Goal: Information Seeking & Learning: Learn about a topic

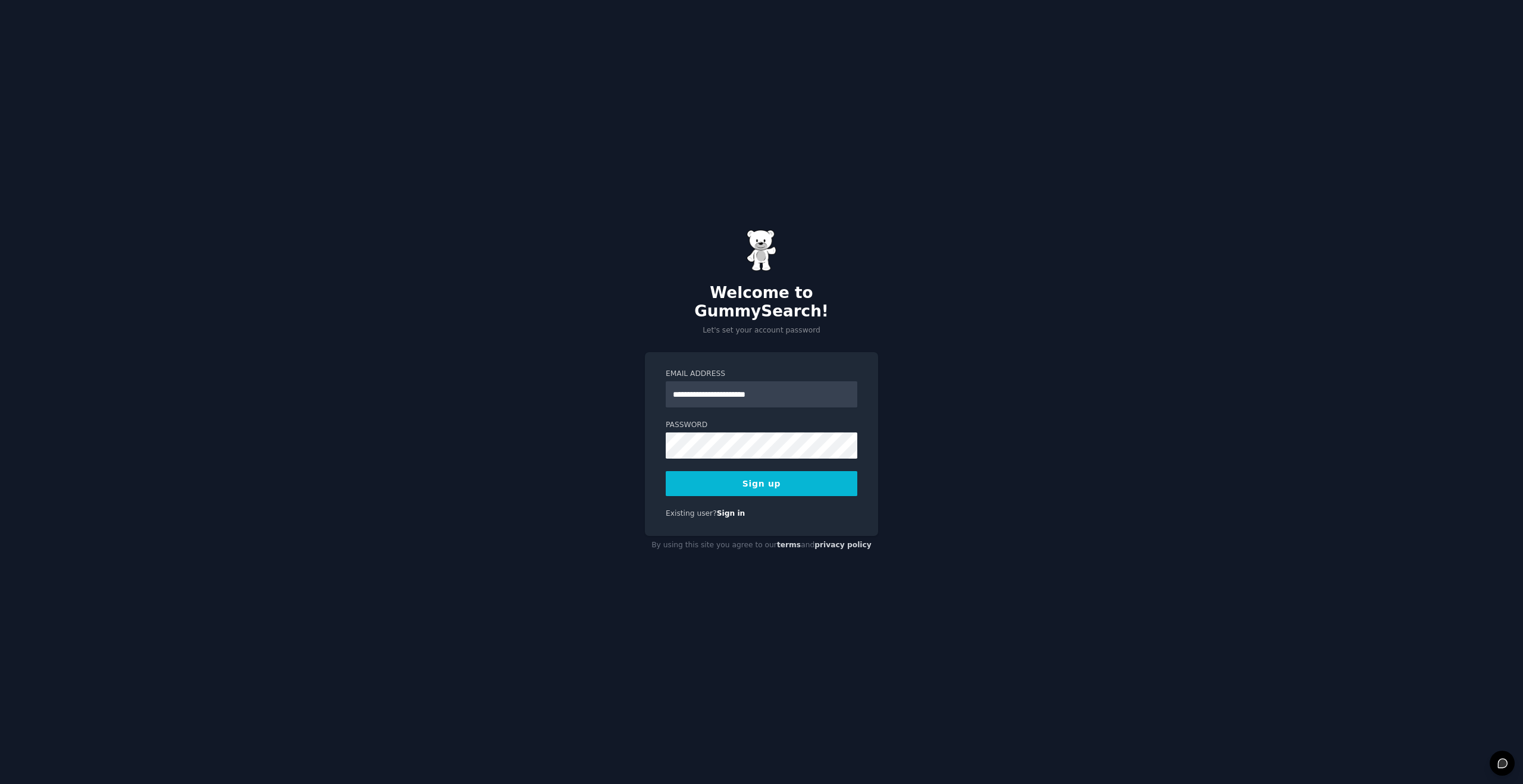
type input "**********"
click at [734, 471] on button "Sign up" at bounding box center [761, 483] width 191 height 25
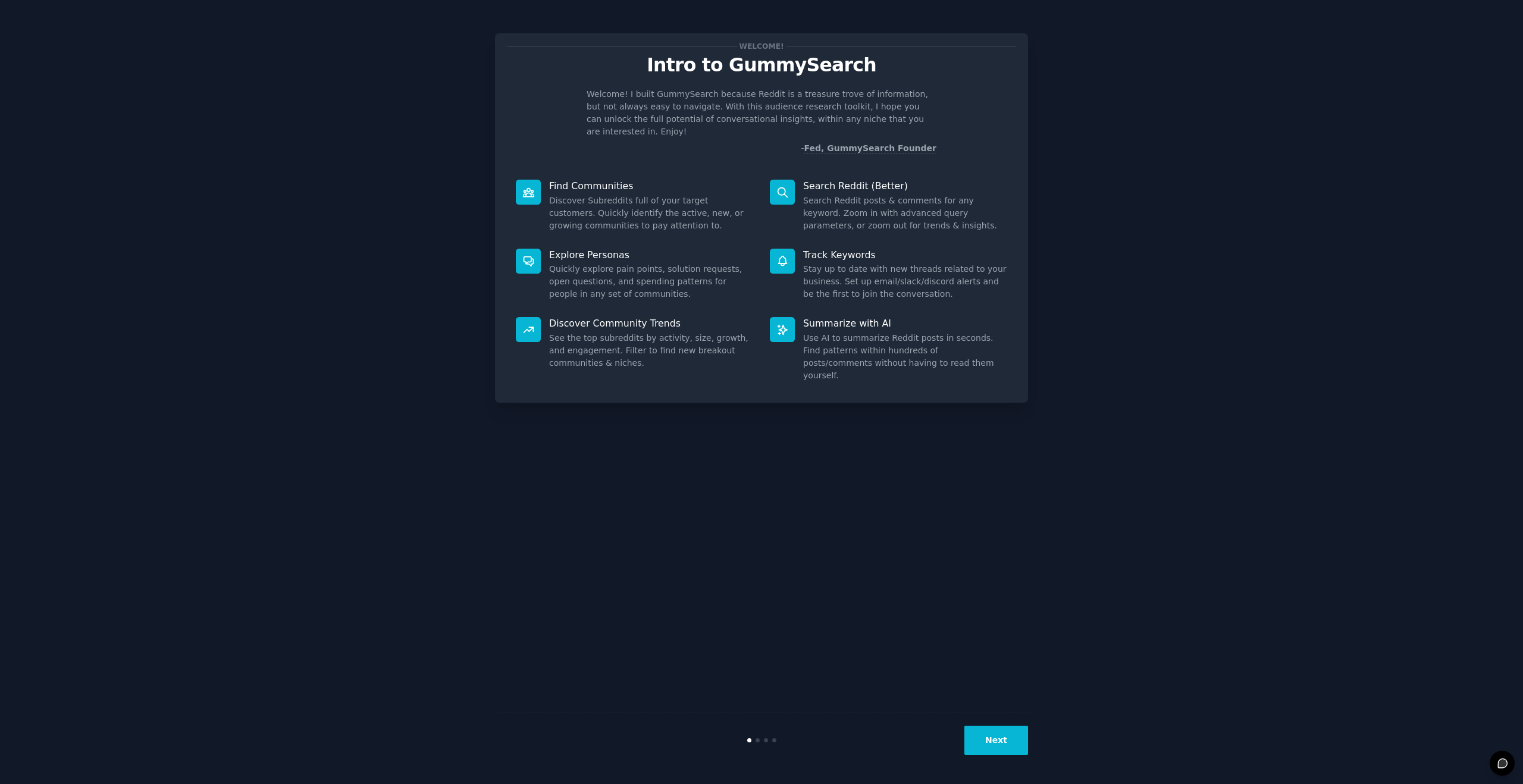
click at [998, 738] on button "Next" at bounding box center [996, 740] width 63 height 29
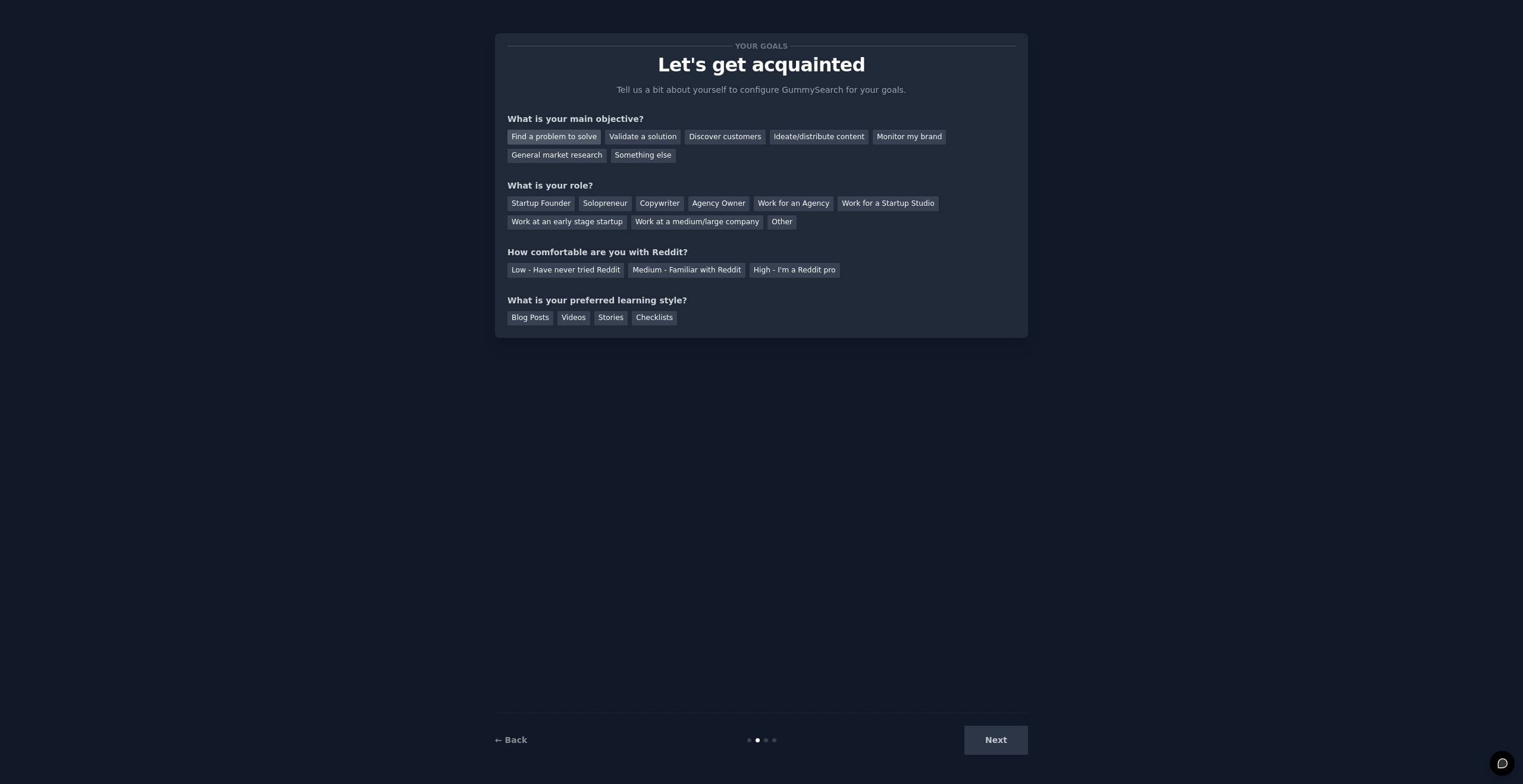
click at [572, 138] on div "Find a problem to solve" at bounding box center [554, 137] width 93 height 15
click at [784, 142] on div "Ideate/distribute content" at bounding box center [819, 137] width 99 height 15
click at [579, 138] on div "Find a problem to solve" at bounding box center [554, 137] width 93 height 15
click at [770, 138] on div "Ideate/distribute content" at bounding box center [819, 137] width 99 height 15
click at [552, 209] on div "Startup Founder" at bounding box center [541, 204] width 67 height 15
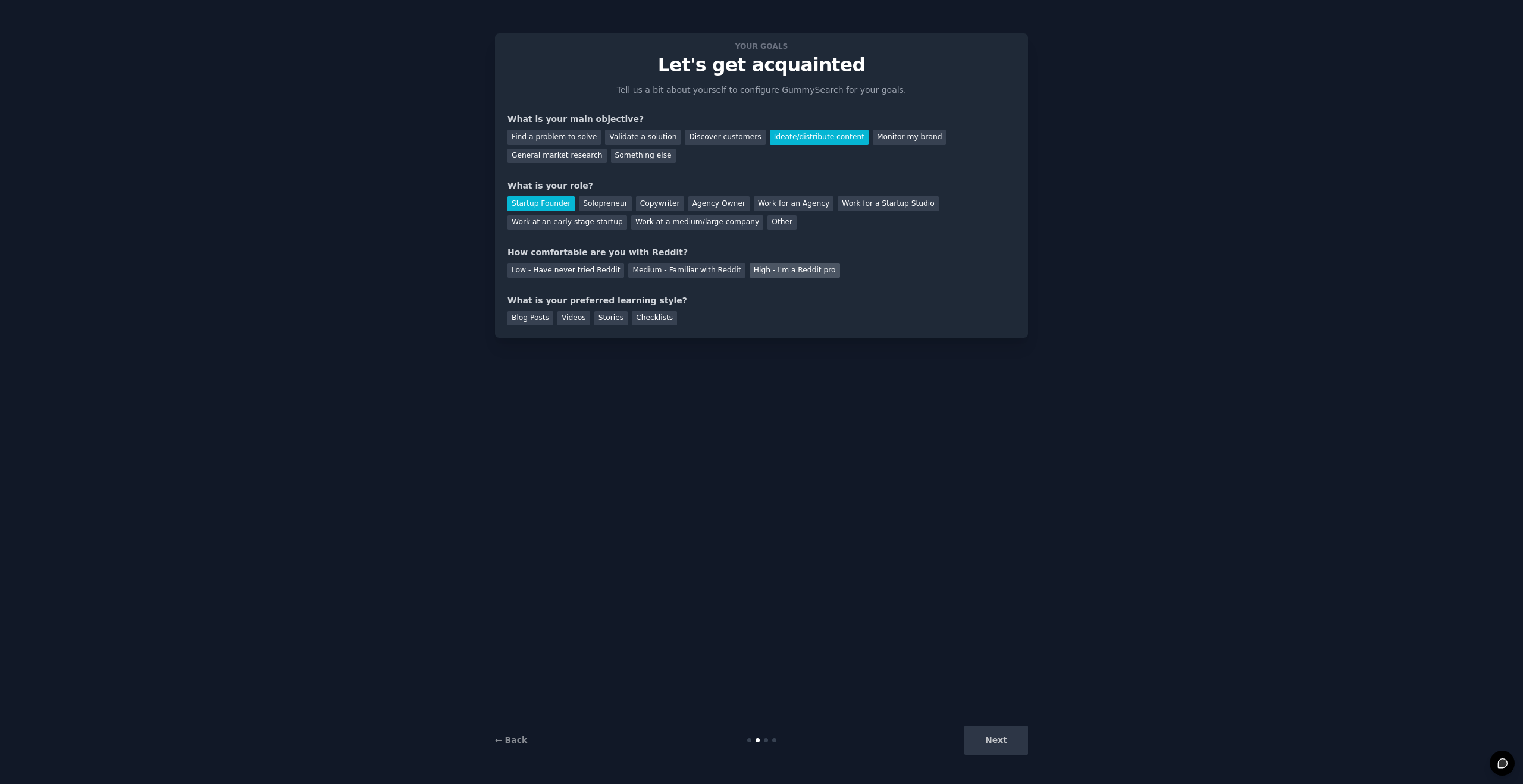
click at [760, 272] on div "High - I'm a Reddit pro" at bounding box center [795, 270] width 91 height 15
click at [576, 316] on div "Videos" at bounding box center [574, 319] width 33 height 15
click at [987, 734] on button "Next" at bounding box center [996, 740] width 63 height 29
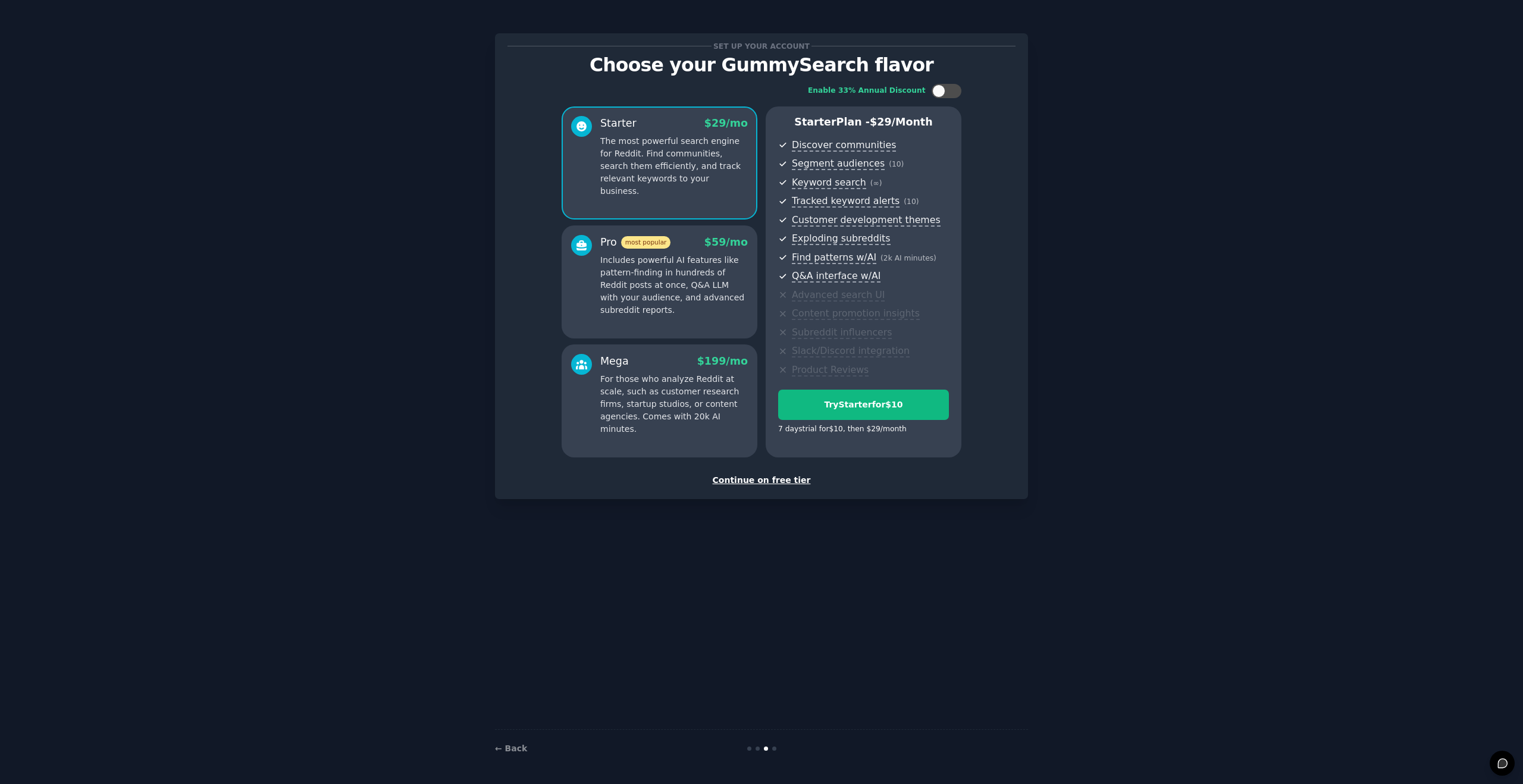
click at [777, 480] on div "Continue on free tier" at bounding box center [761, 480] width 508 height 12
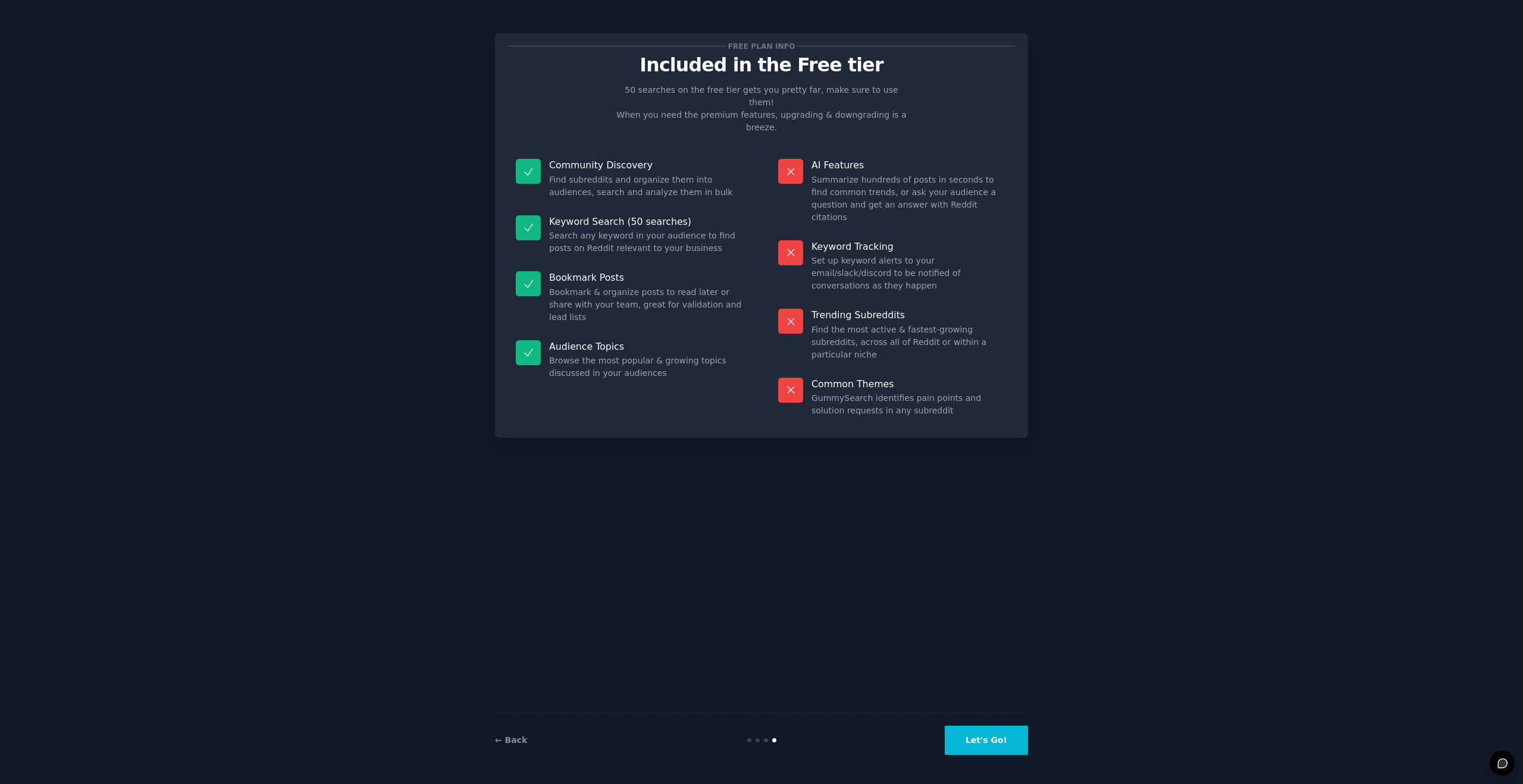
click at [991, 744] on button "Let's Go!" at bounding box center [986, 740] width 83 height 29
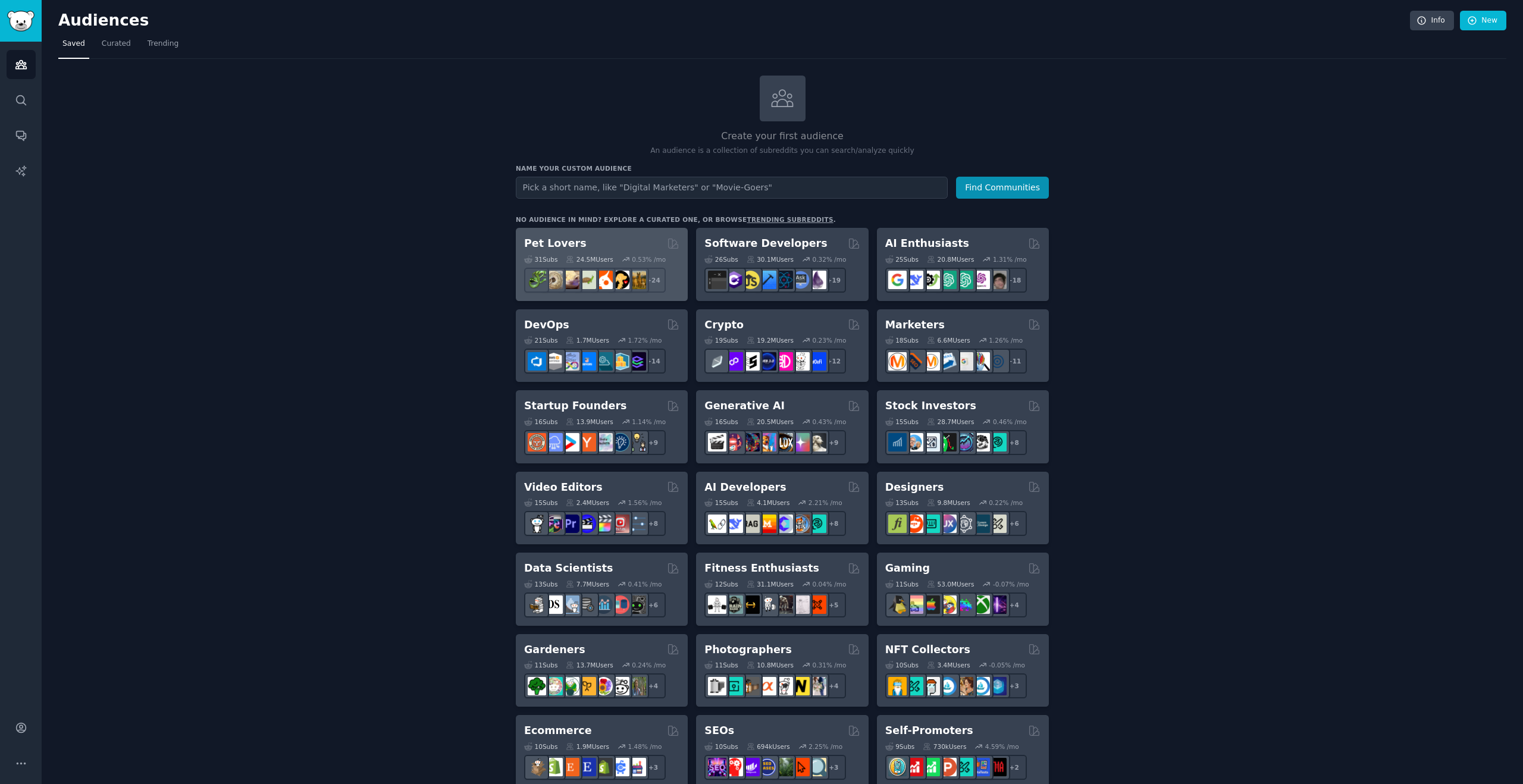
click at [572, 245] on h2 "Pet Lovers" at bounding box center [555, 244] width 63 height 15
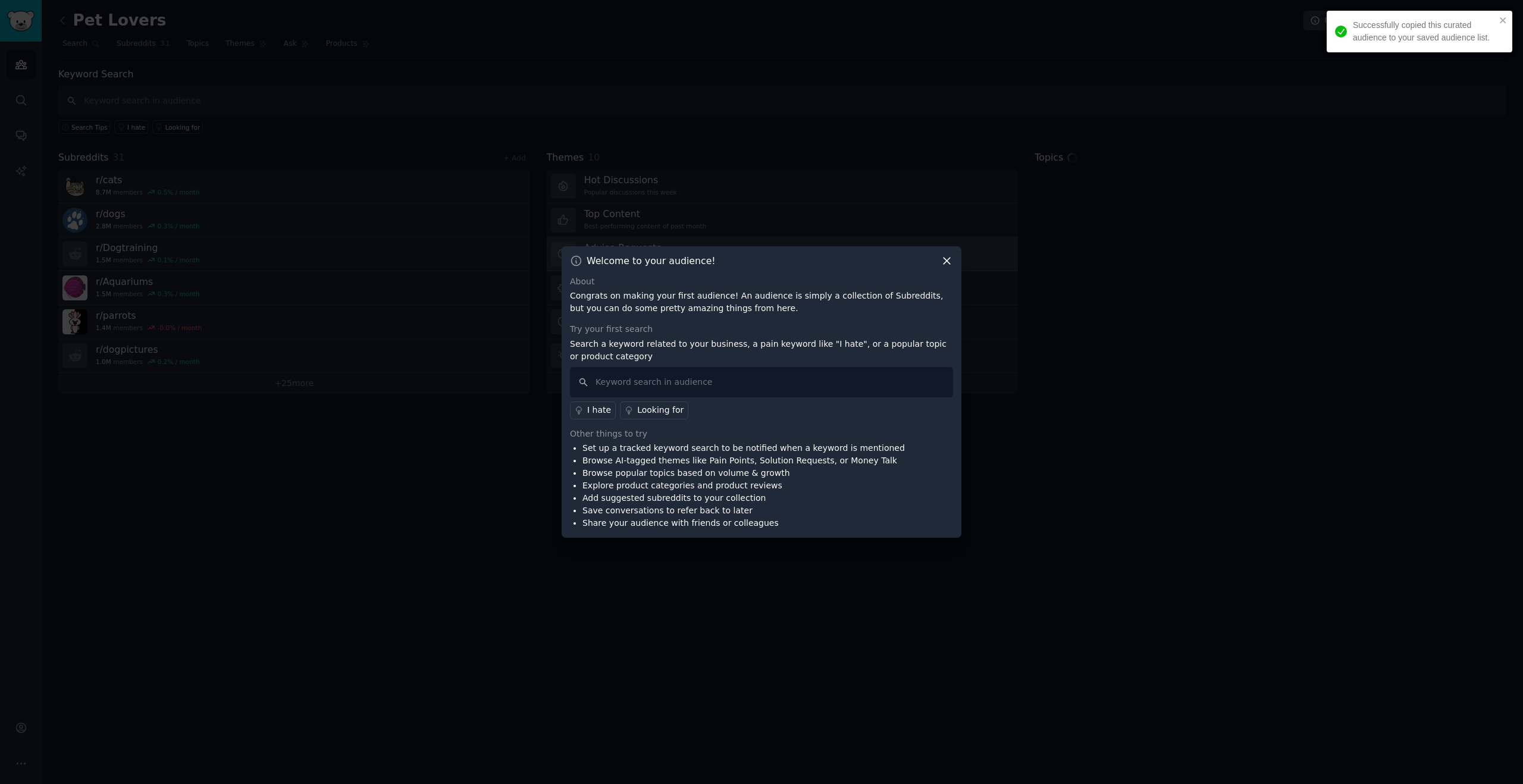
click at [946, 262] on icon at bounding box center [947, 261] width 12 height 12
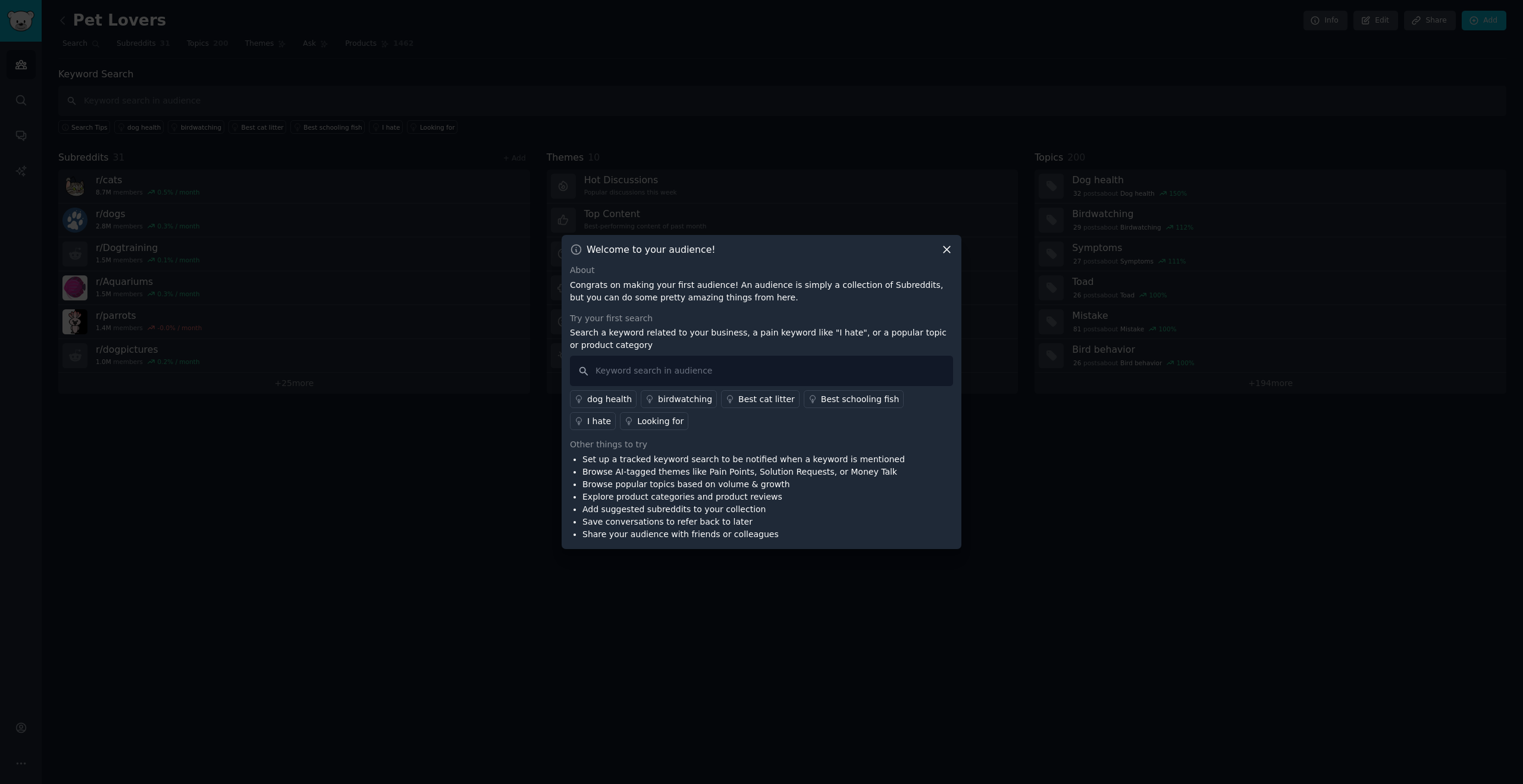
click at [943, 249] on icon at bounding box center [947, 249] width 12 height 12
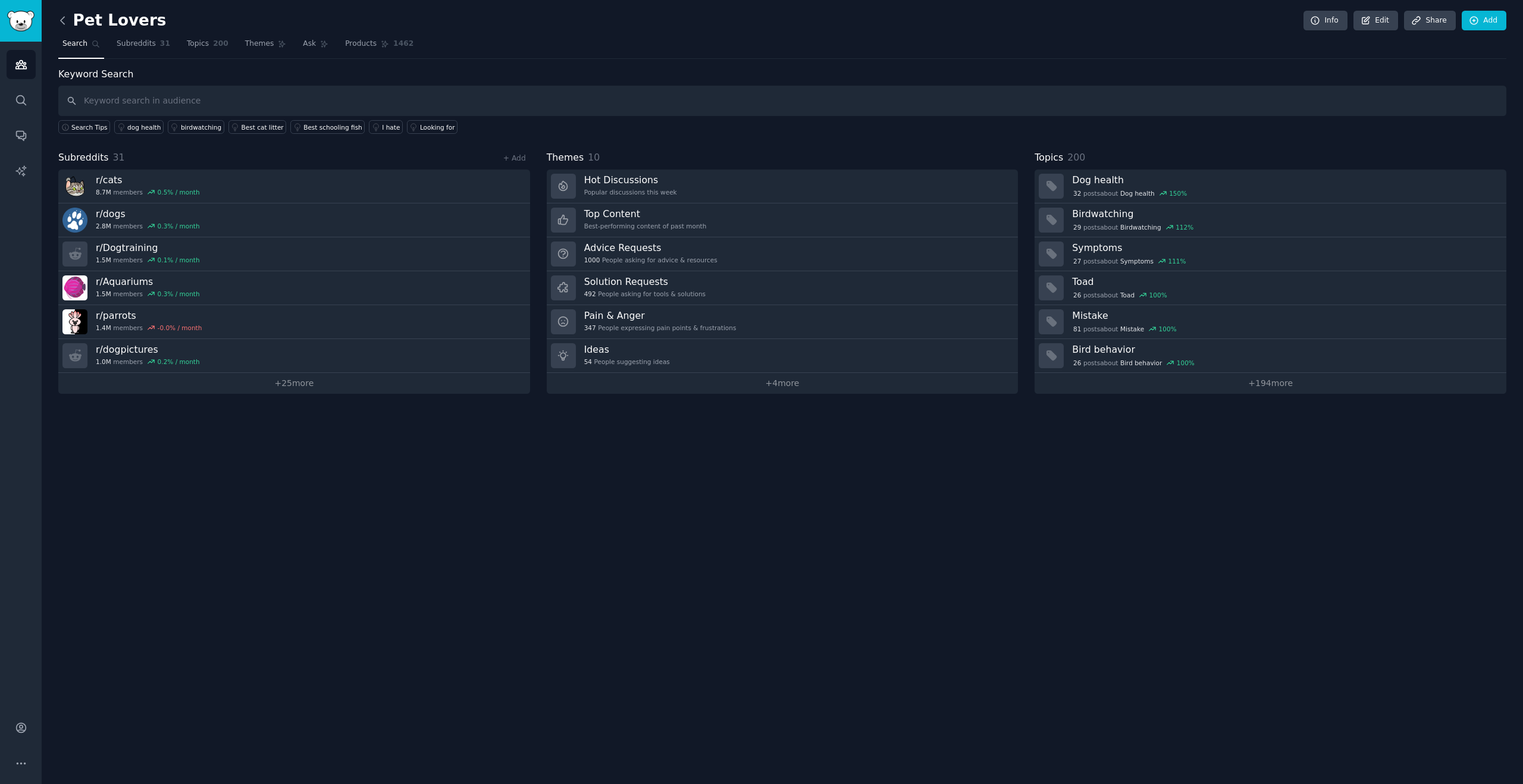
click at [59, 24] on icon at bounding box center [63, 20] width 12 height 12
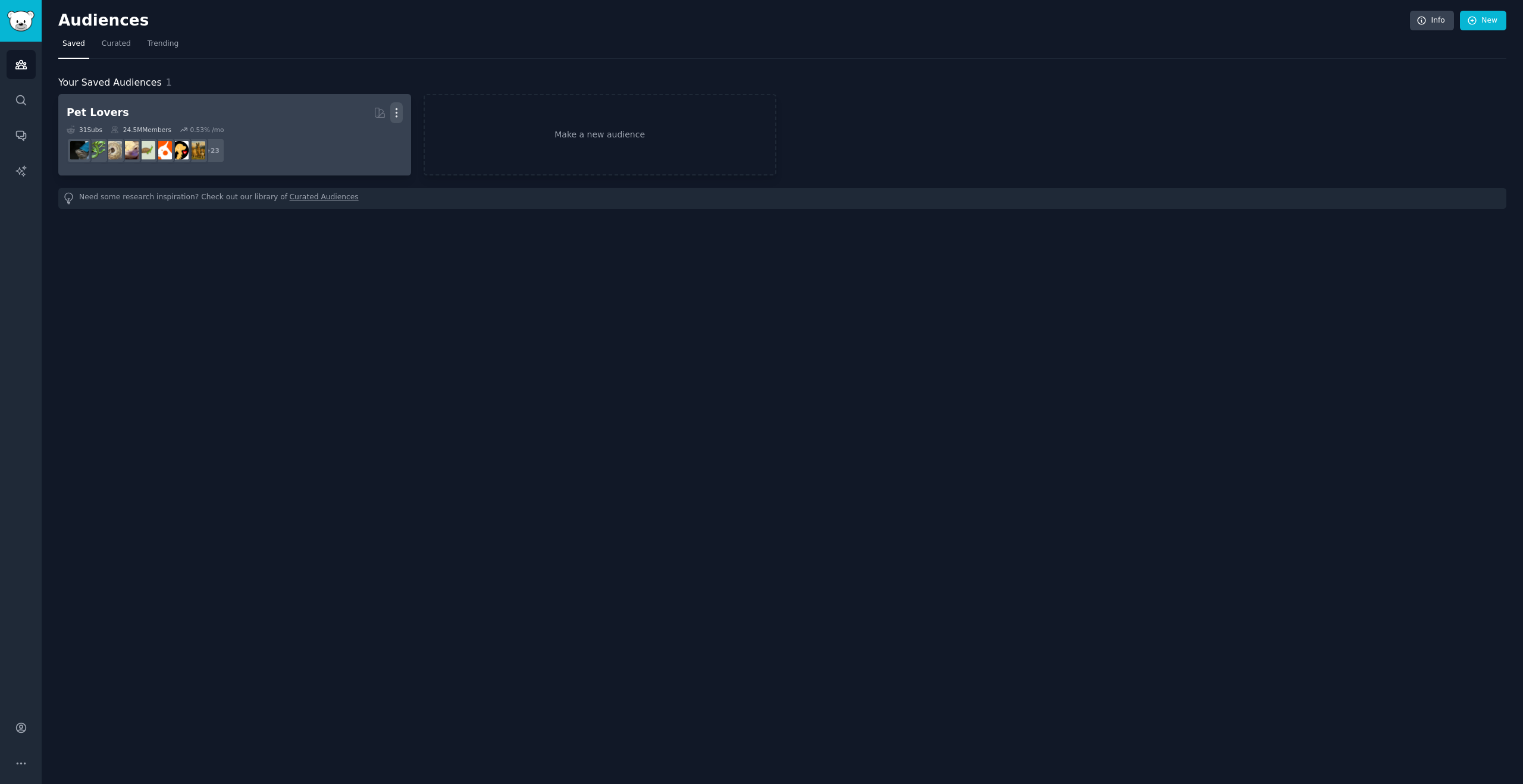
click at [393, 108] on icon "button" at bounding box center [397, 112] width 12 height 12
click at [362, 139] on p "Delete" at bounding box center [364, 138] width 27 height 12
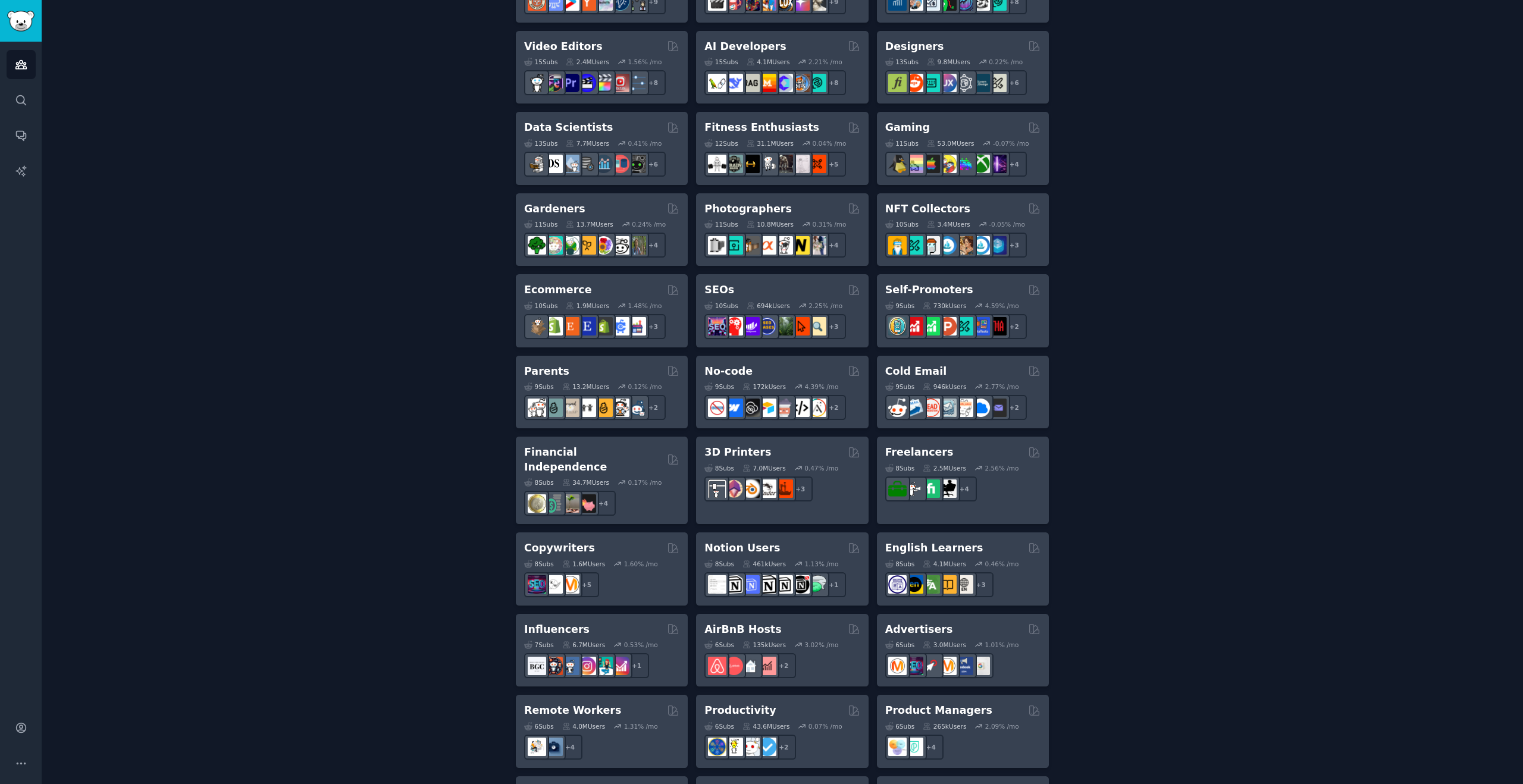
scroll to position [435, 0]
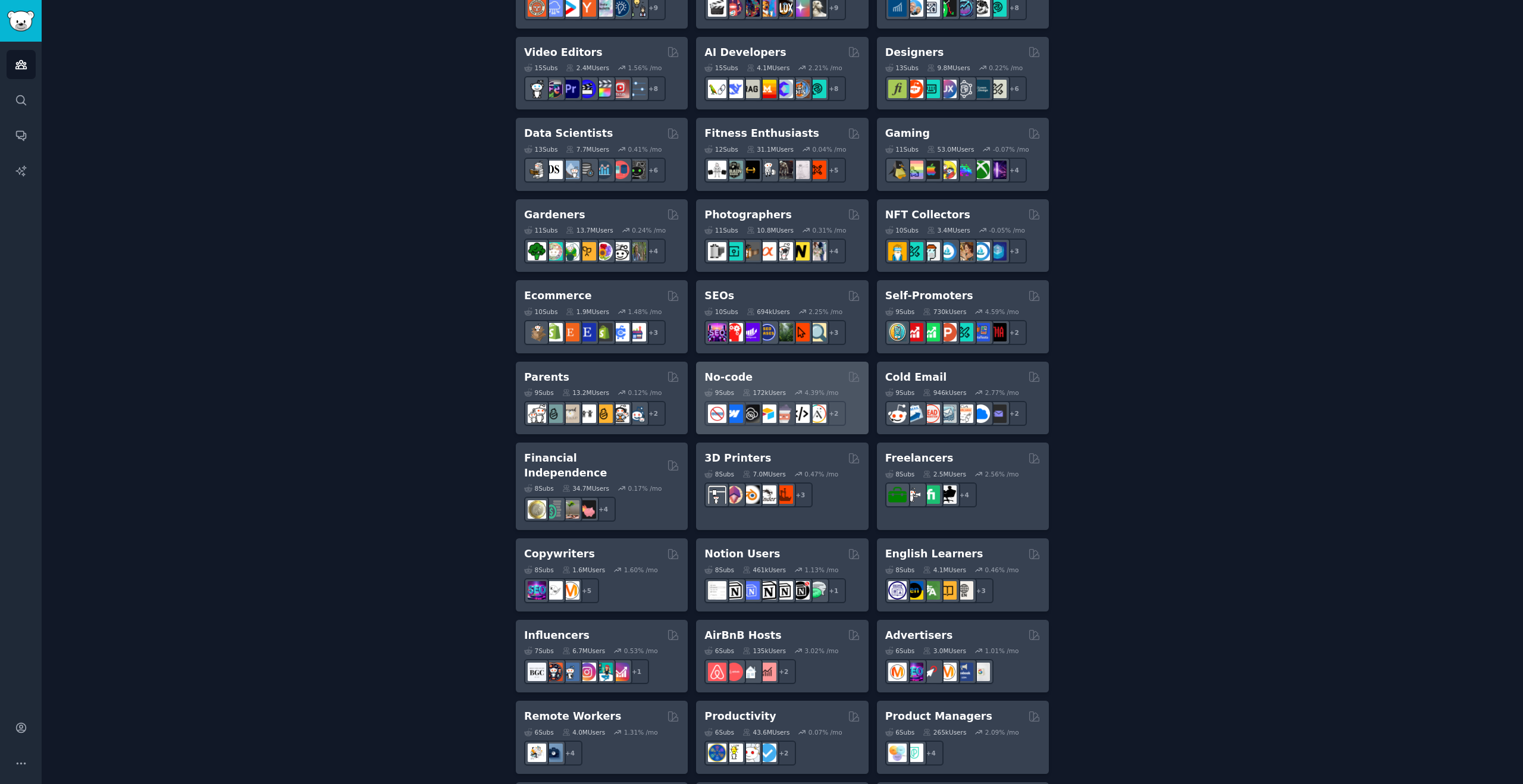
click at [734, 373] on h2 "No-code" at bounding box center [728, 377] width 48 height 15
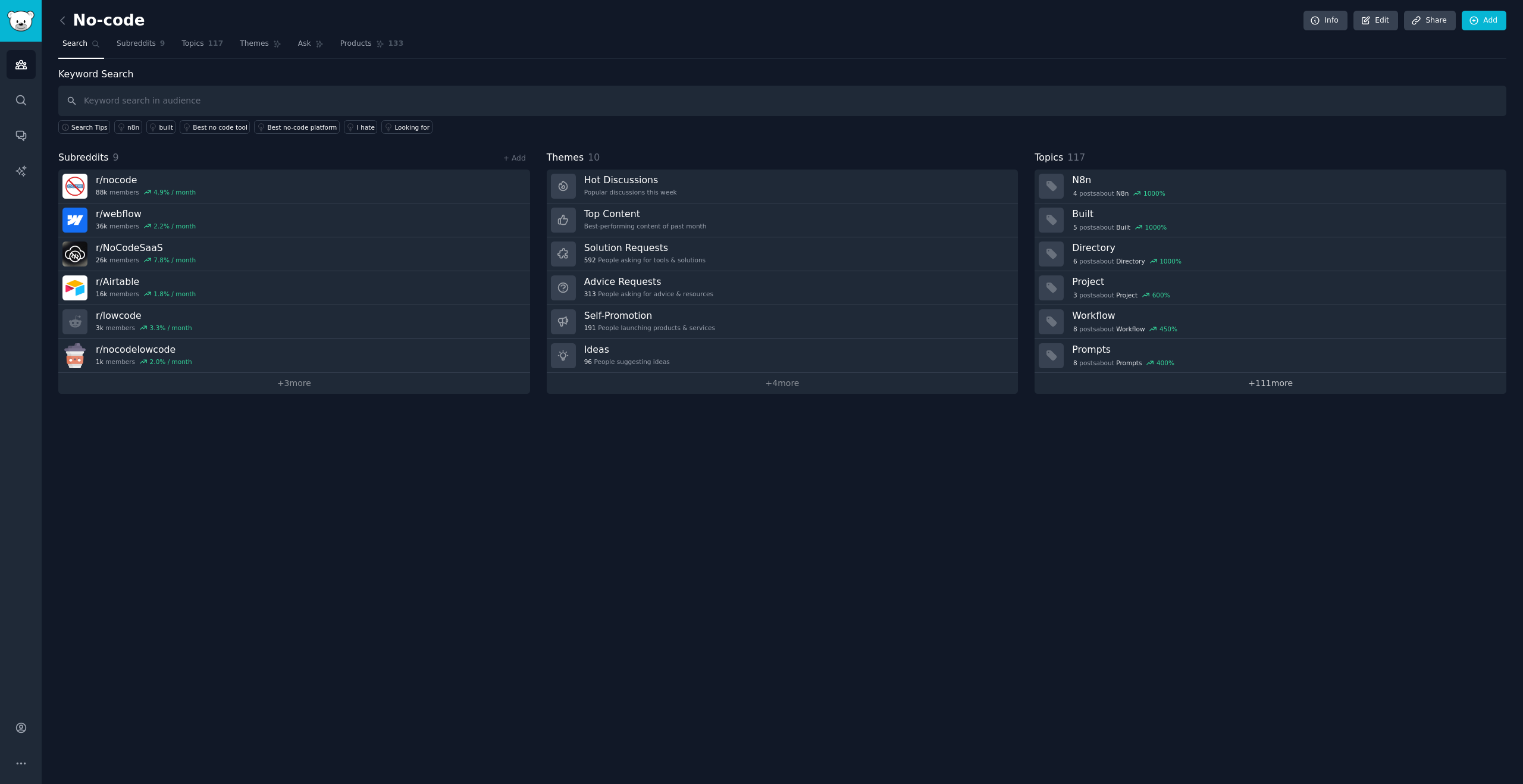
click at [1230, 380] on link "+ 111 more" at bounding box center [1270, 383] width 472 height 21
